Goal: Find specific page/section: Find specific page/section

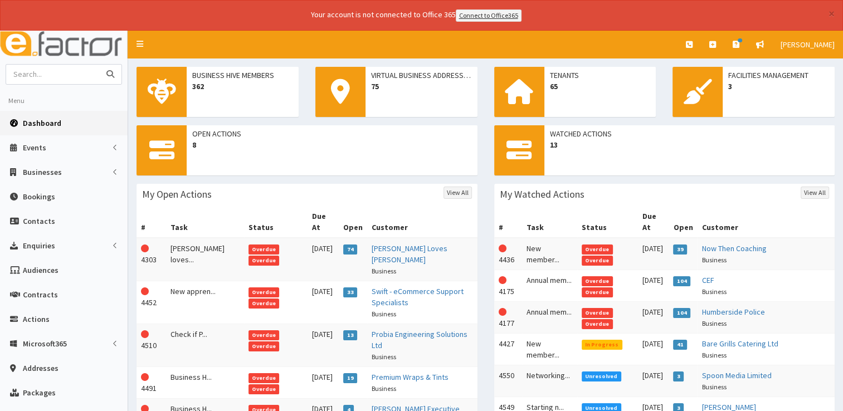
click at [52, 66] on input "text" at bounding box center [53, 74] width 94 height 19
type input "danish"
click at [99, 65] on button "submit" at bounding box center [110, 74] width 22 height 19
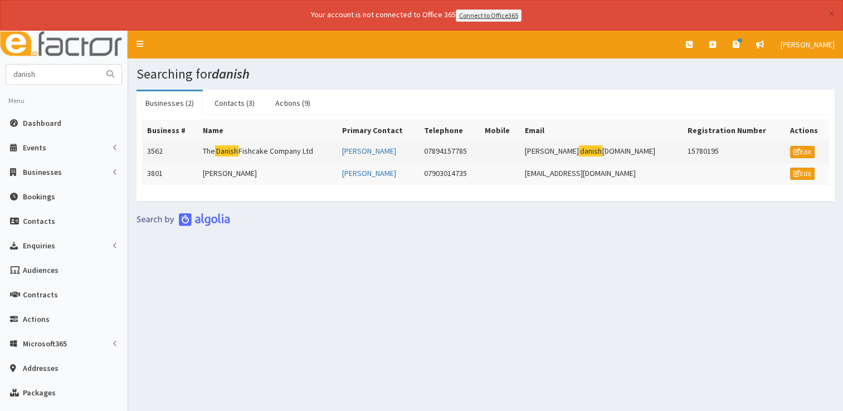
click at [238, 146] on td "The Danish Fishcake Company Ltd" at bounding box center [267, 151] width 139 height 22
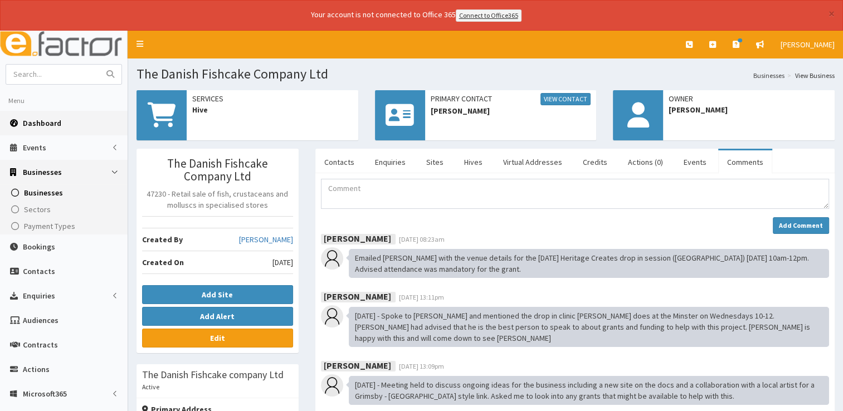
click at [40, 126] on span "Dashboard" at bounding box center [42, 123] width 38 height 10
